Goal: Task Accomplishment & Management: Manage account settings

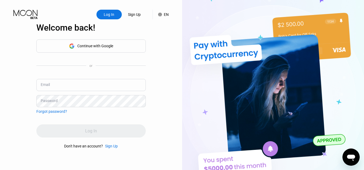
type input "[EMAIL_ADDRESS][DOMAIN_NAME]"
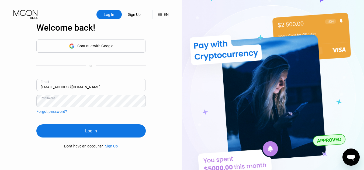
click at [138, 131] on div "Log In" at bounding box center [90, 131] width 109 height 13
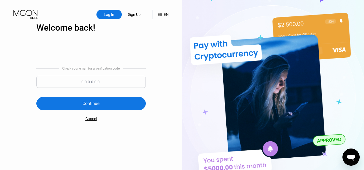
click at [113, 81] on input at bounding box center [90, 82] width 109 height 12
type input "233205"
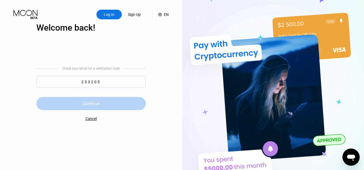
click at [101, 104] on div "Continue" at bounding box center [90, 103] width 109 height 13
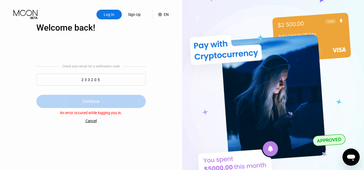
click at [122, 99] on div "Continue" at bounding box center [90, 101] width 109 height 13
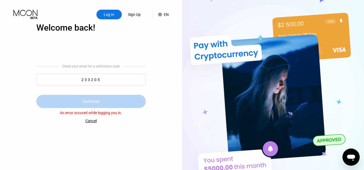
click at [122, 99] on div "Continue" at bounding box center [90, 101] width 109 height 13
